Goal: Download file/media

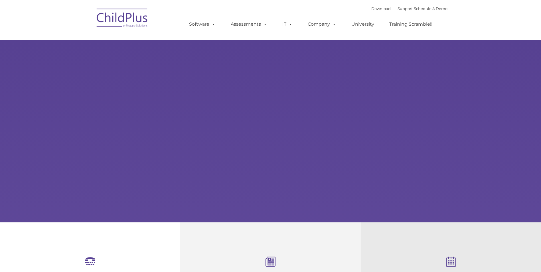
select select "MEDIUM"
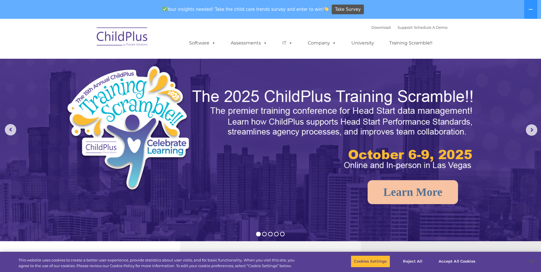
click at [258, 194] on img at bounding box center [270, 189] width 541 height 340
click at [141, 38] on img at bounding box center [122, 37] width 57 height 29
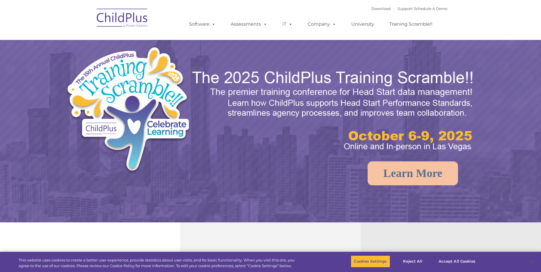
select select "MEDIUM"
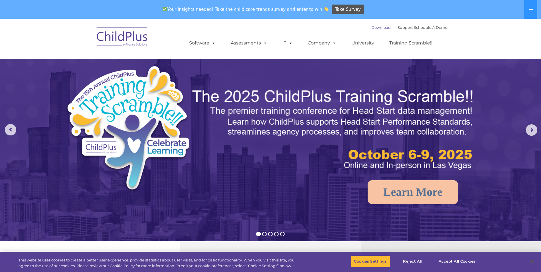
click at [371, 27] on link "Download" at bounding box center [380, 27] width 19 height 5
